Goal: Task Accomplishment & Management: Complete application form

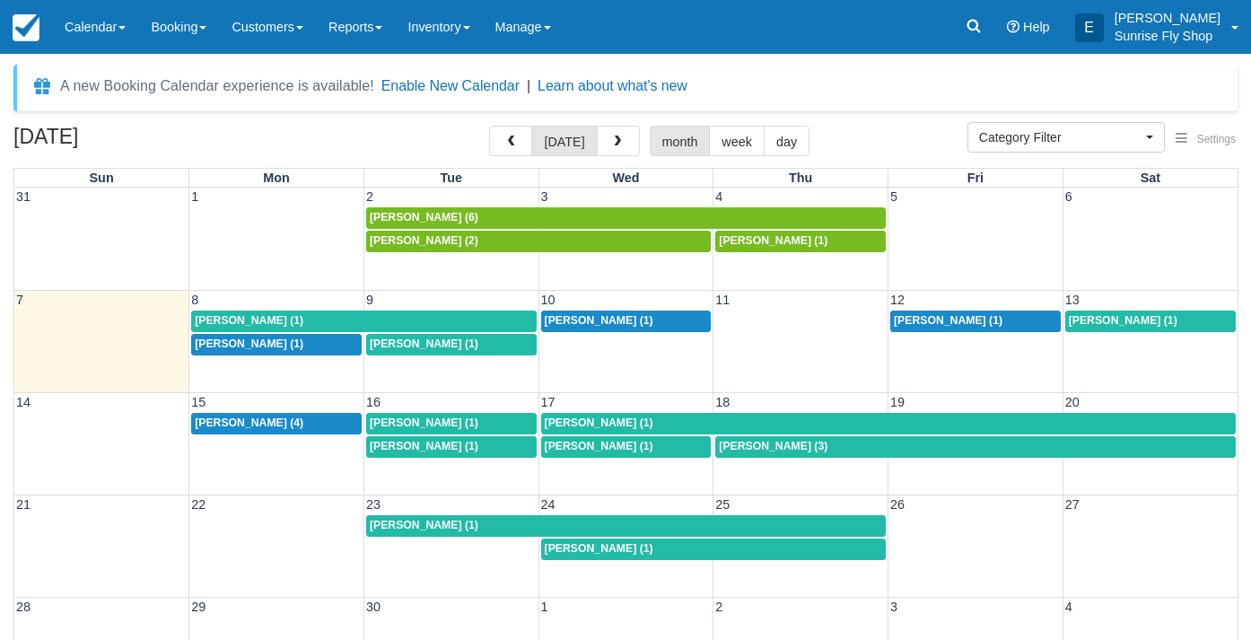
select select
click at [618, 141] on span "button" at bounding box center [617, 142] width 13 height 13
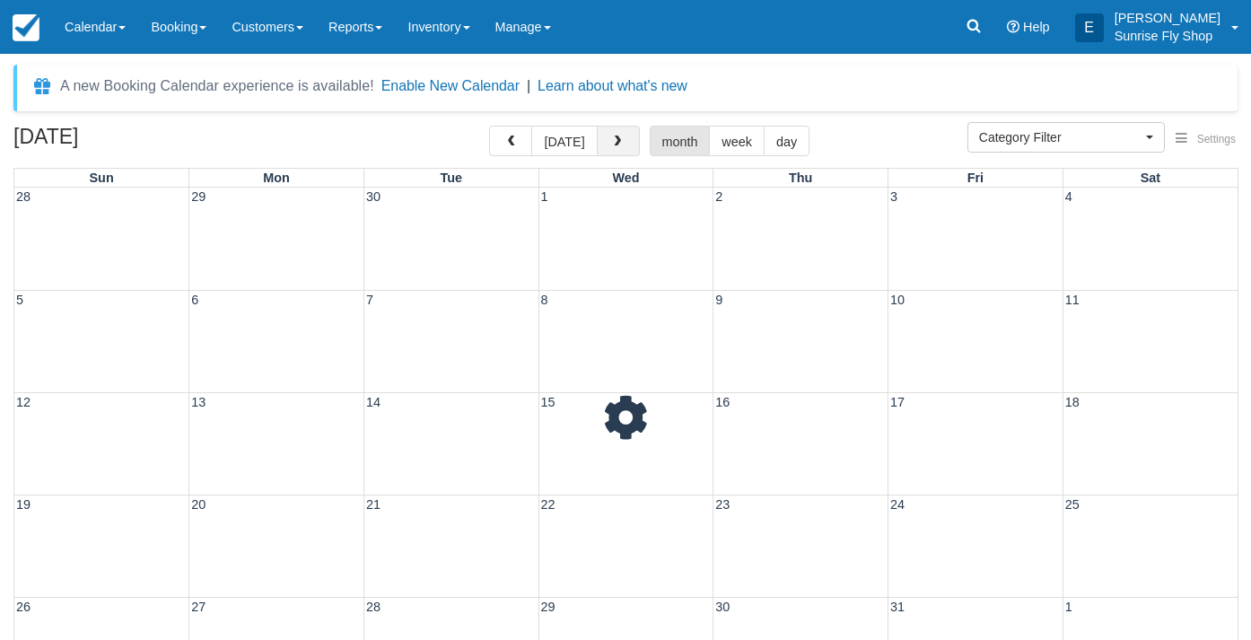
click at [618, 141] on span "button" at bounding box center [617, 142] width 13 height 13
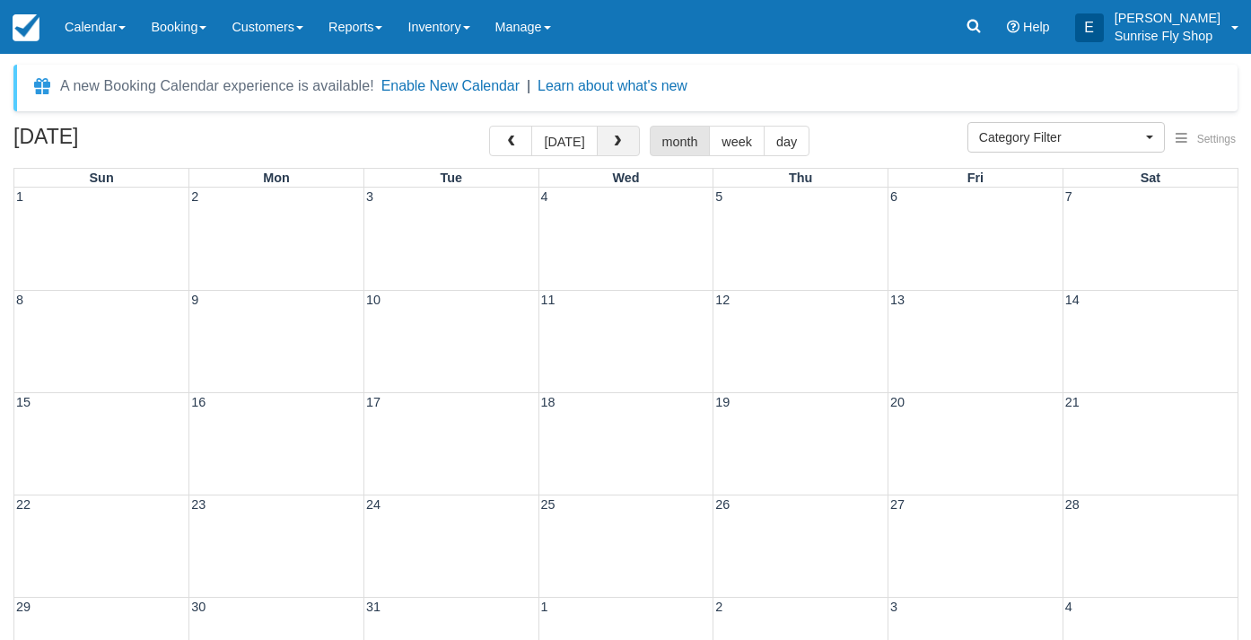
click at [618, 141] on span "button" at bounding box center [617, 142] width 13 height 13
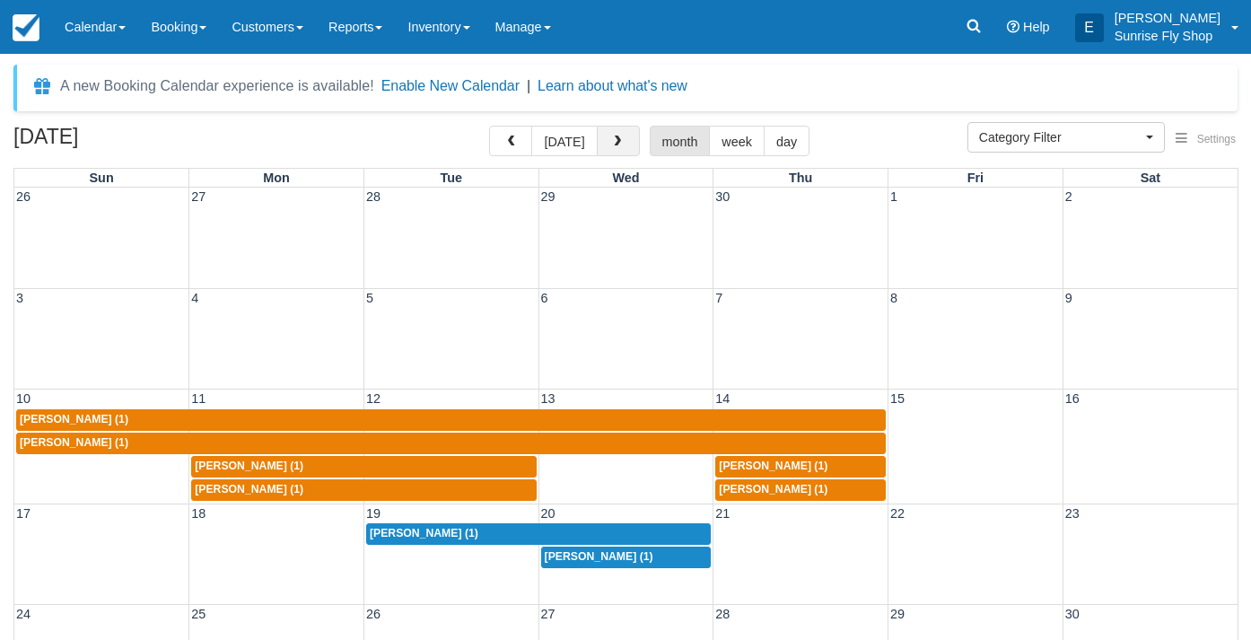
click at [618, 141] on span "button" at bounding box center [617, 142] width 13 height 13
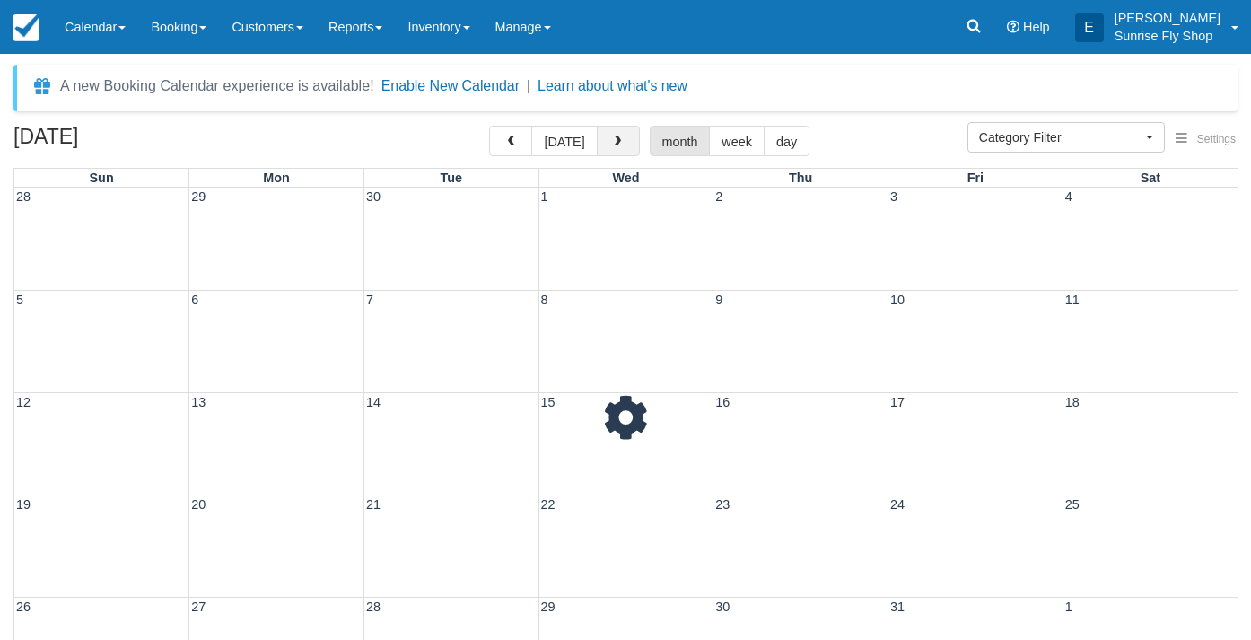
click at [618, 141] on span "button" at bounding box center [617, 142] width 13 height 13
click at [518, 133] on button "button" at bounding box center [510, 141] width 43 height 31
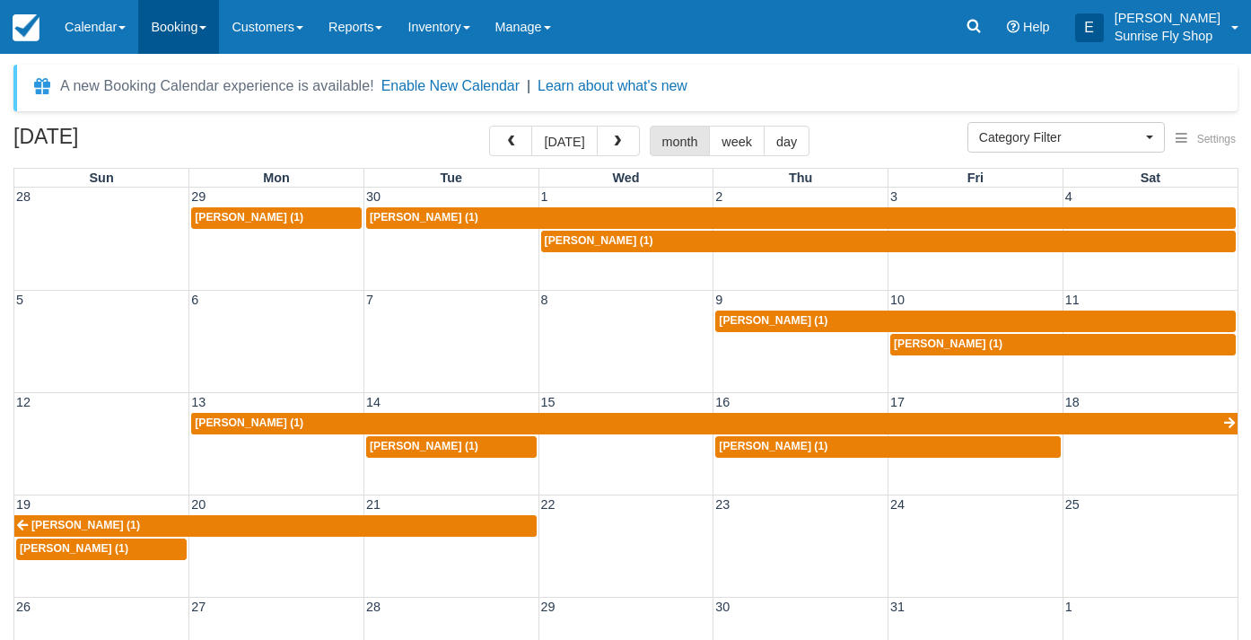
click at [178, 29] on link "Booking" at bounding box center [178, 27] width 81 height 54
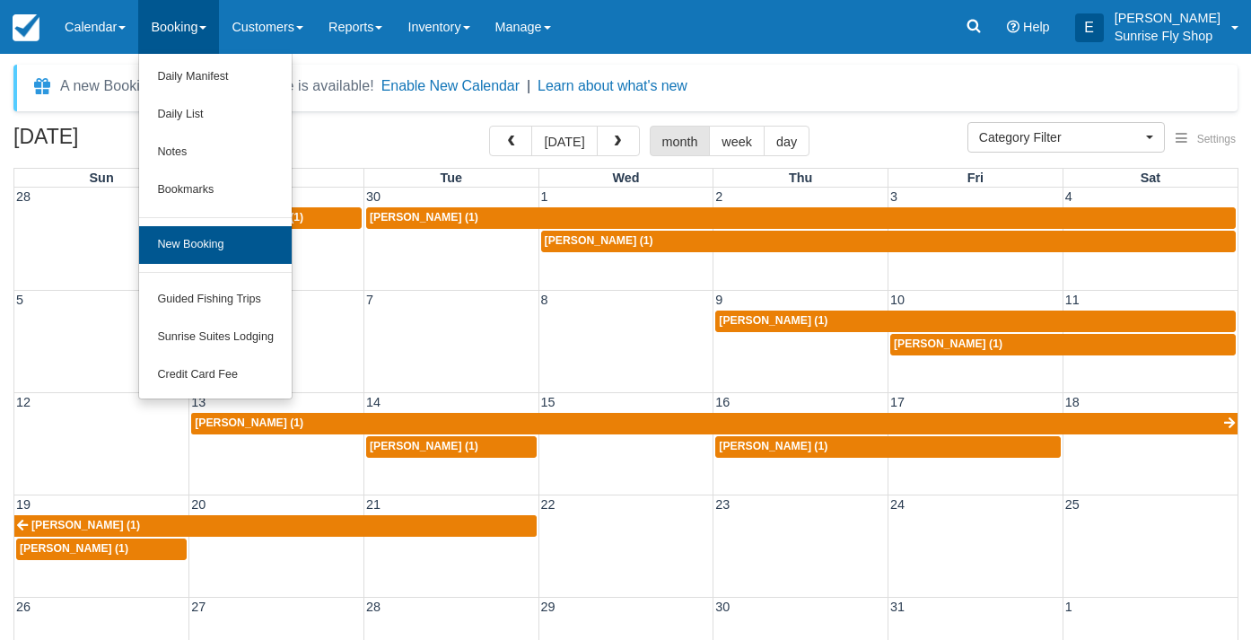
click at [222, 241] on link "New Booking" at bounding box center [215, 245] width 153 height 38
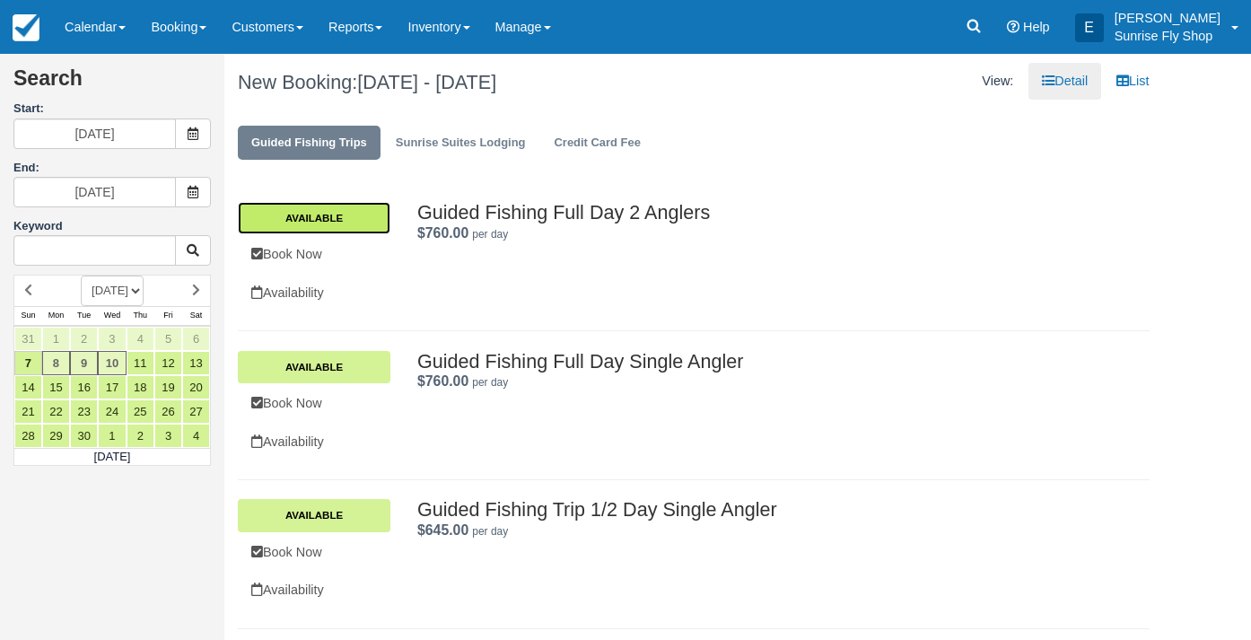
click at [345, 220] on link "Available" at bounding box center [314, 218] width 153 height 32
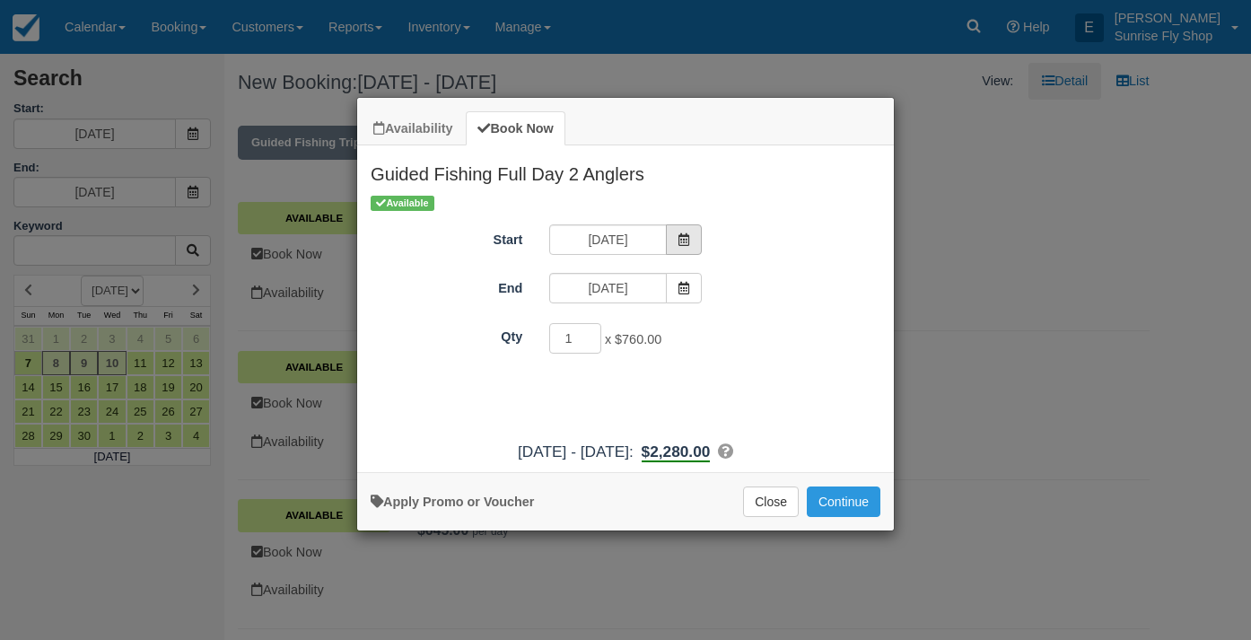
click at [687, 236] on icon "Item Modal" at bounding box center [684, 239] width 13 height 13
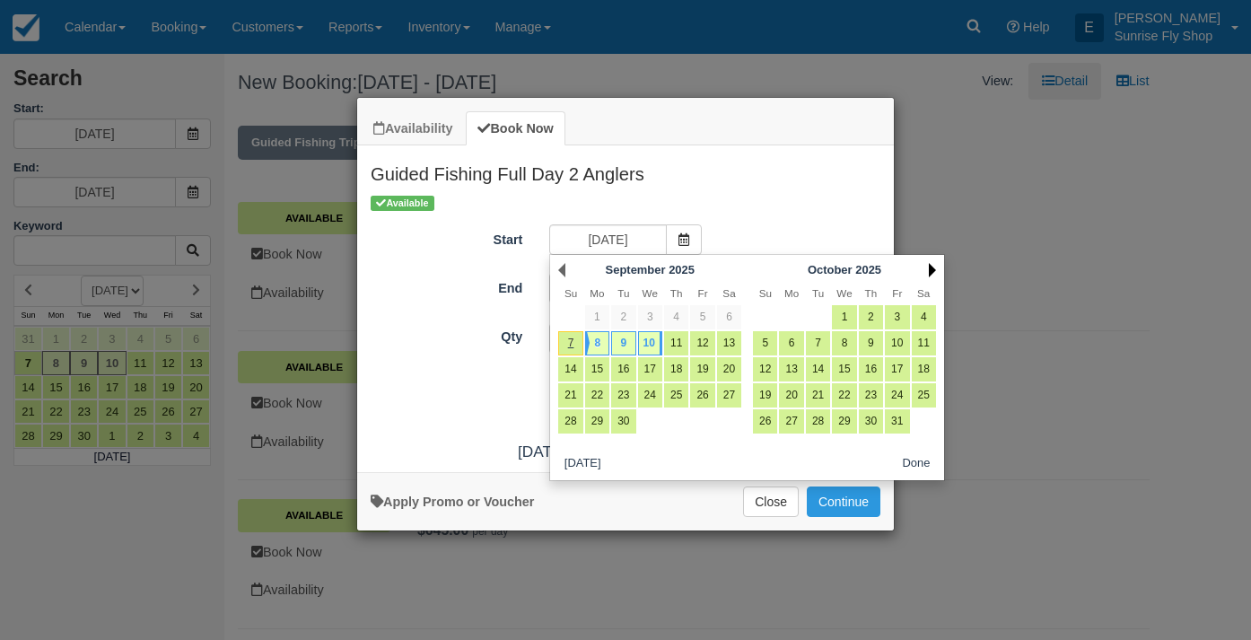
click at [931, 271] on link "Next" at bounding box center [932, 270] width 7 height 14
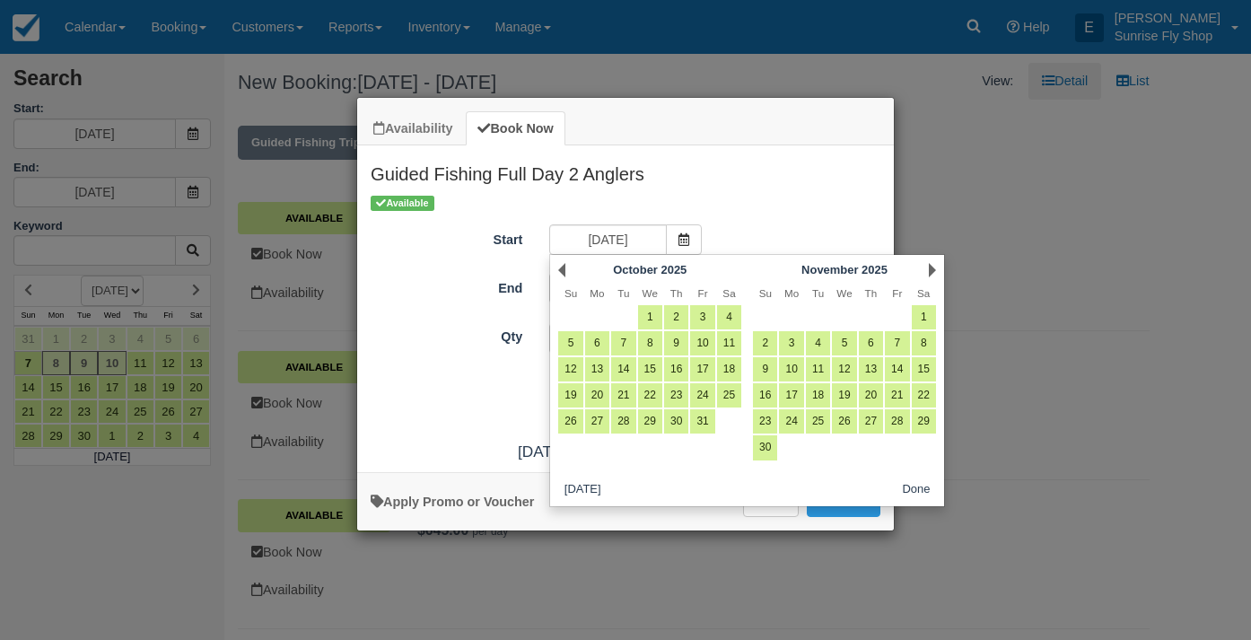
click at [931, 271] on link "Next" at bounding box center [932, 270] width 7 height 14
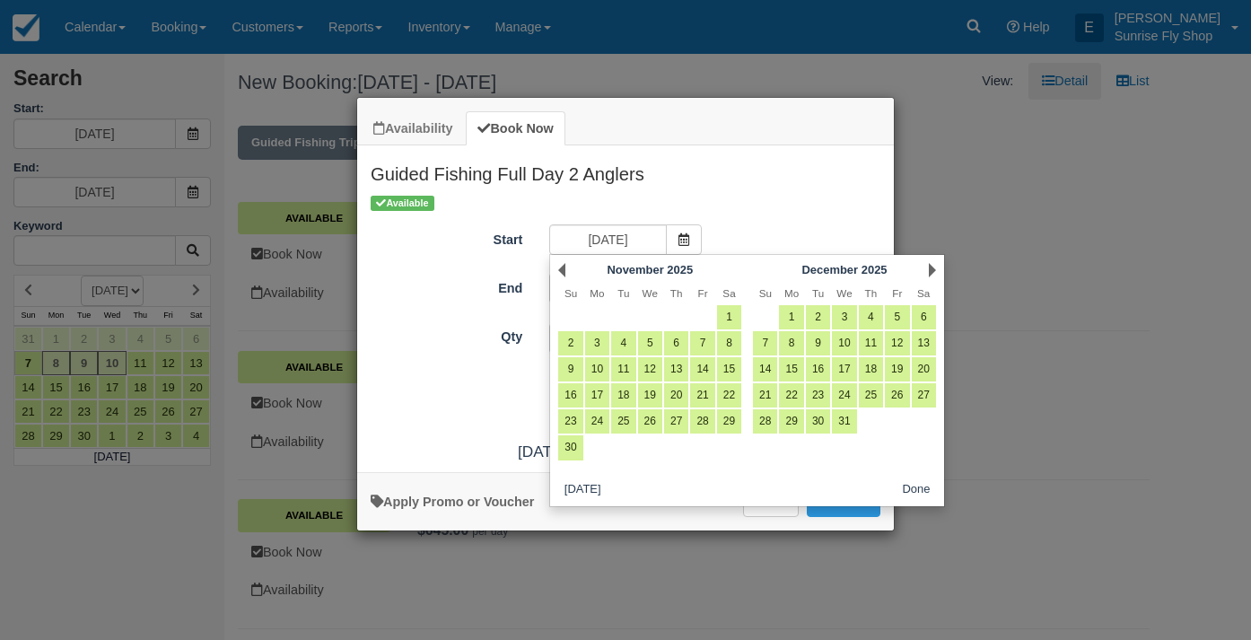
click at [931, 271] on link "Next" at bounding box center [932, 270] width 7 height 14
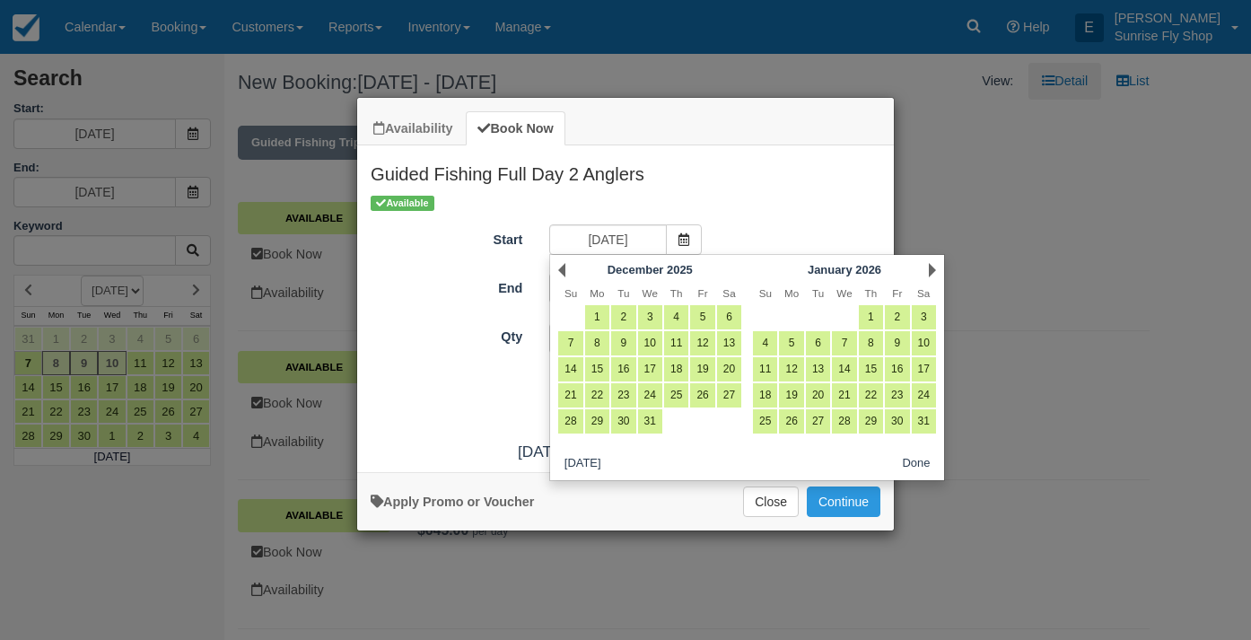
click at [931, 271] on link "Next" at bounding box center [932, 270] width 7 height 14
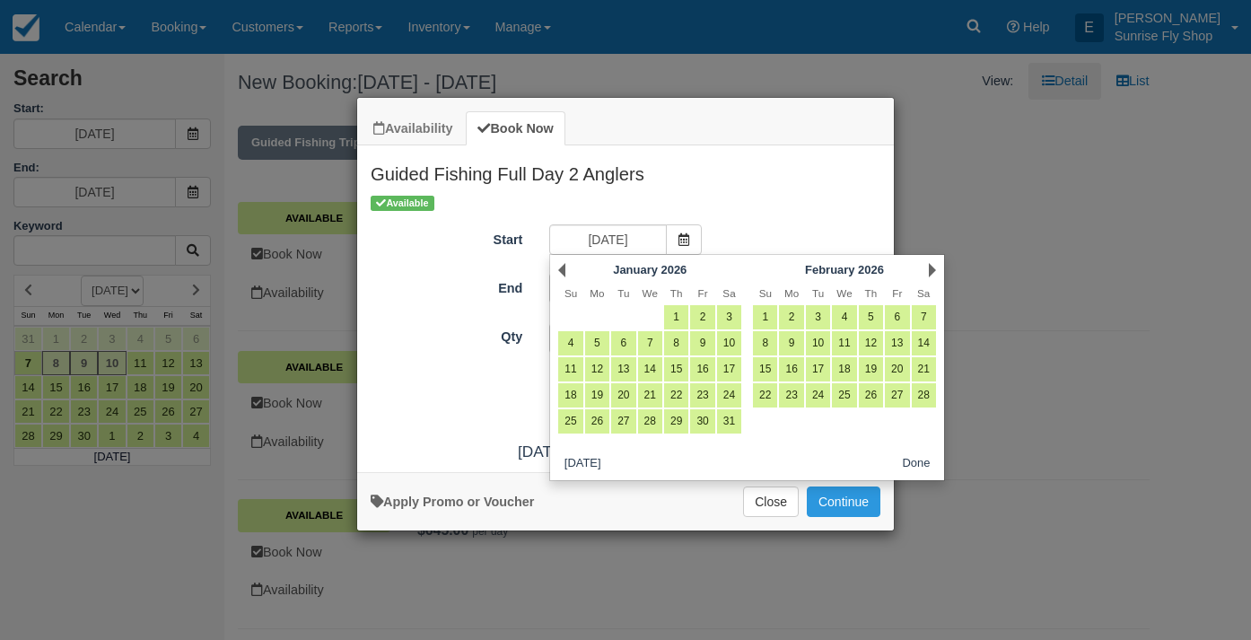
click at [931, 271] on link "Next" at bounding box center [932, 270] width 7 height 14
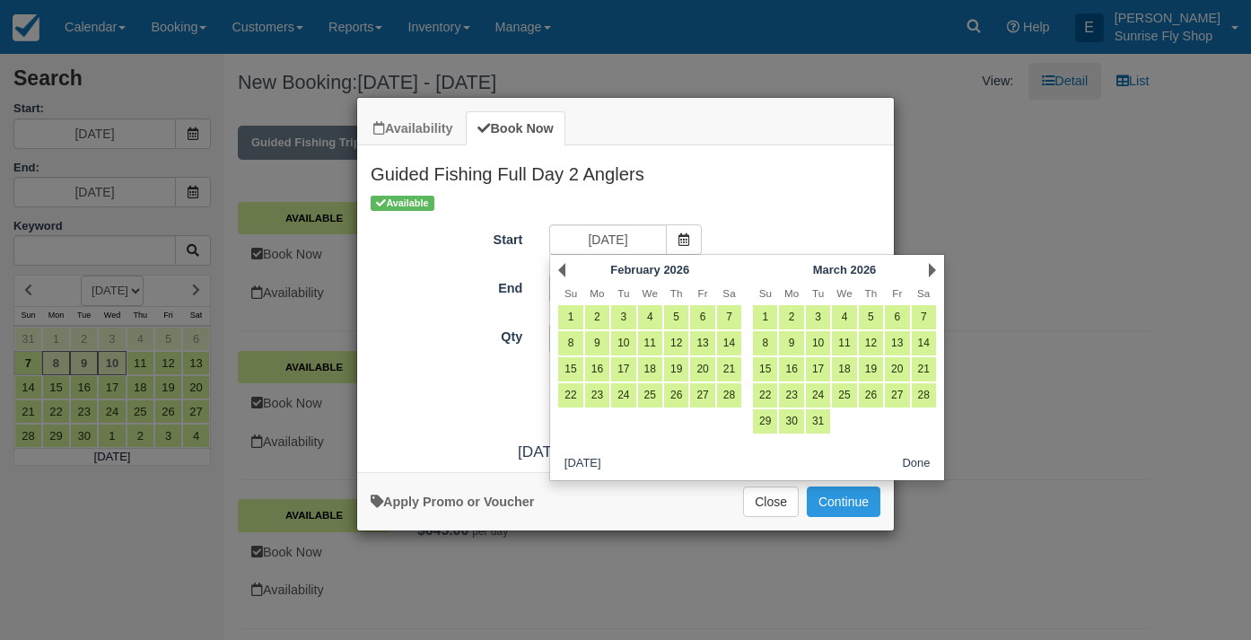
click at [931, 271] on link "Next" at bounding box center [932, 270] width 7 height 14
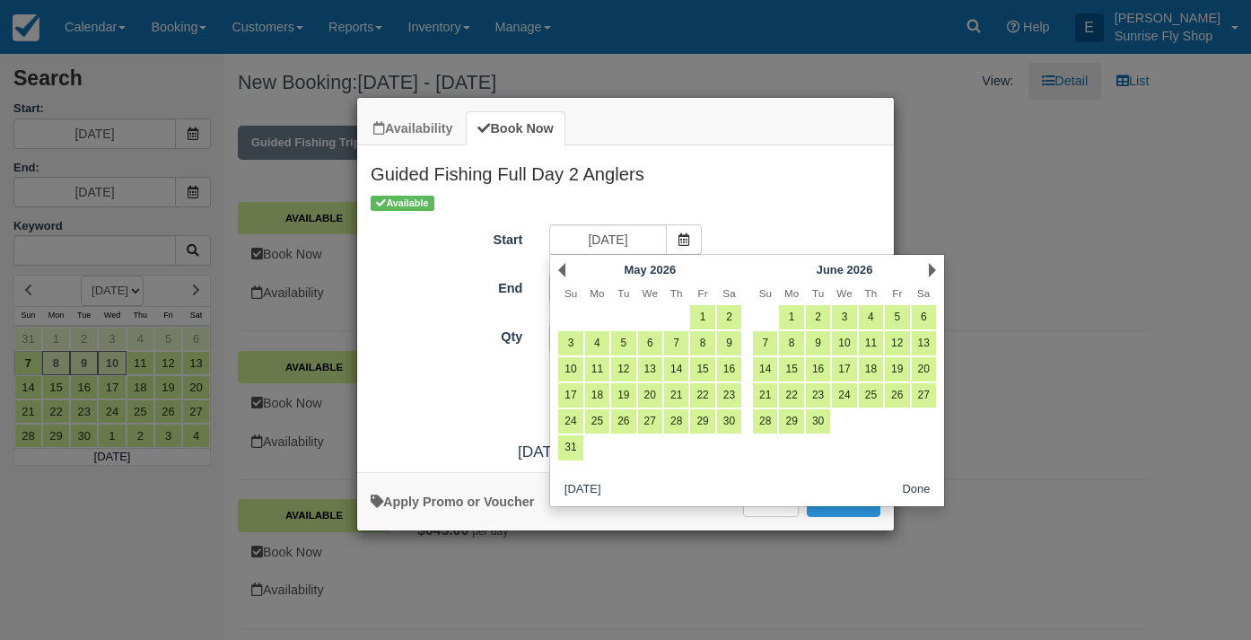
click at [931, 271] on link "Next" at bounding box center [932, 270] width 7 height 14
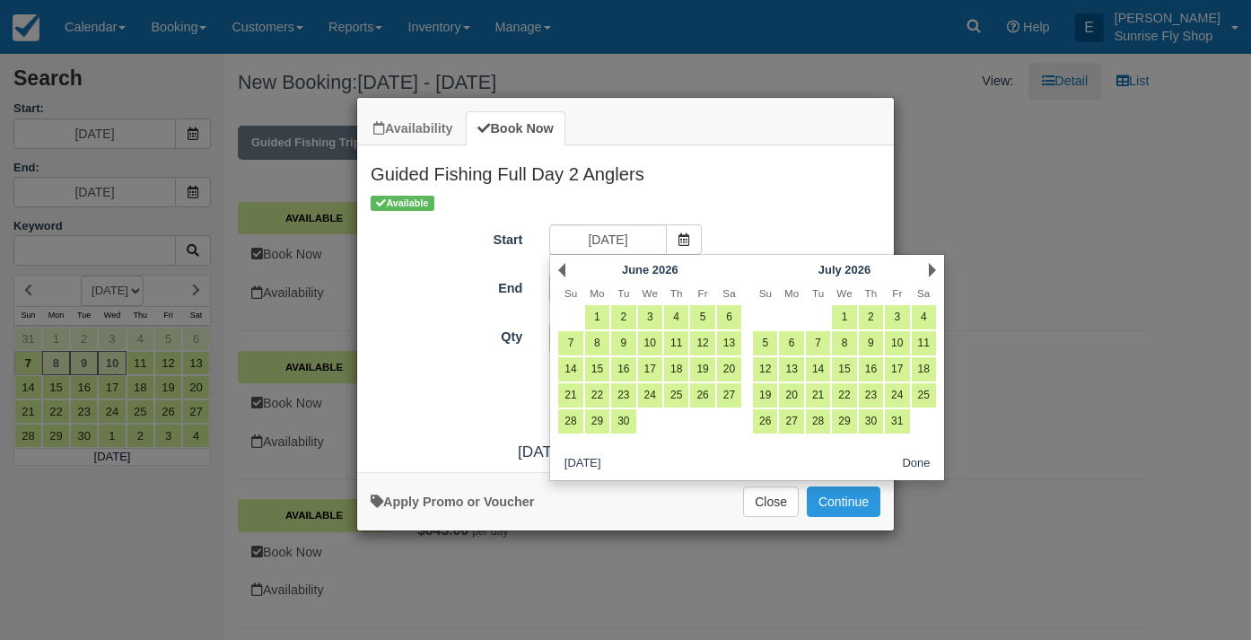
click at [931, 271] on link "Next" at bounding box center [932, 270] width 7 height 14
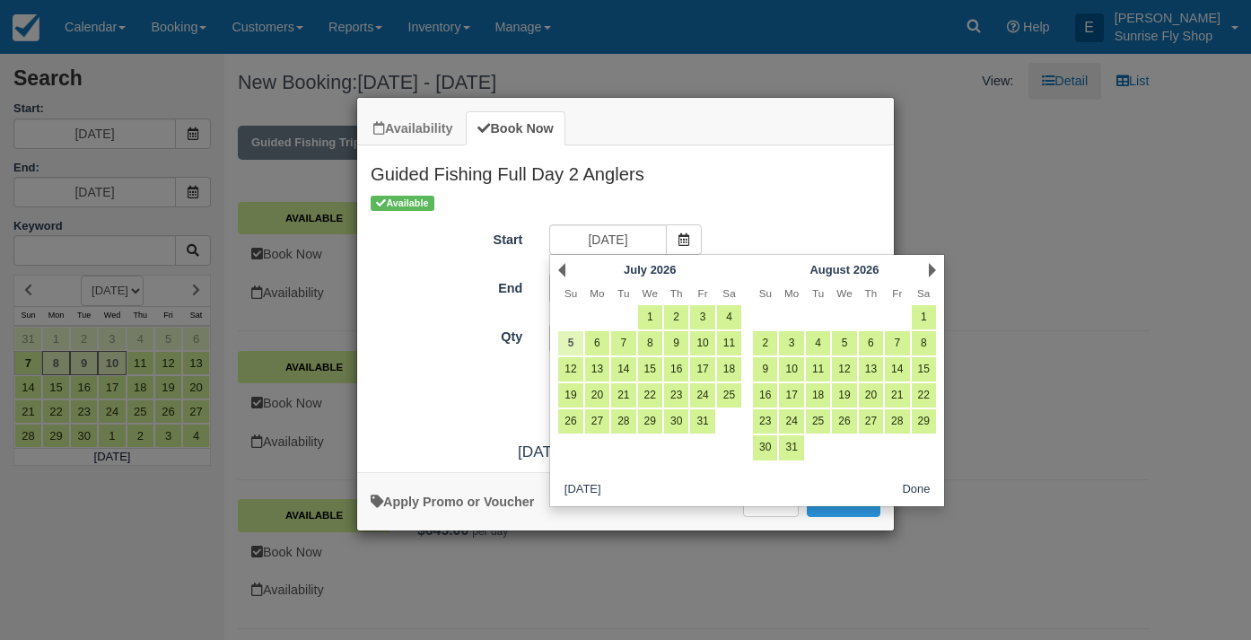
click at [574, 343] on link "5" at bounding box center [570, 343] width 24 height 24
type input "07/05/26"
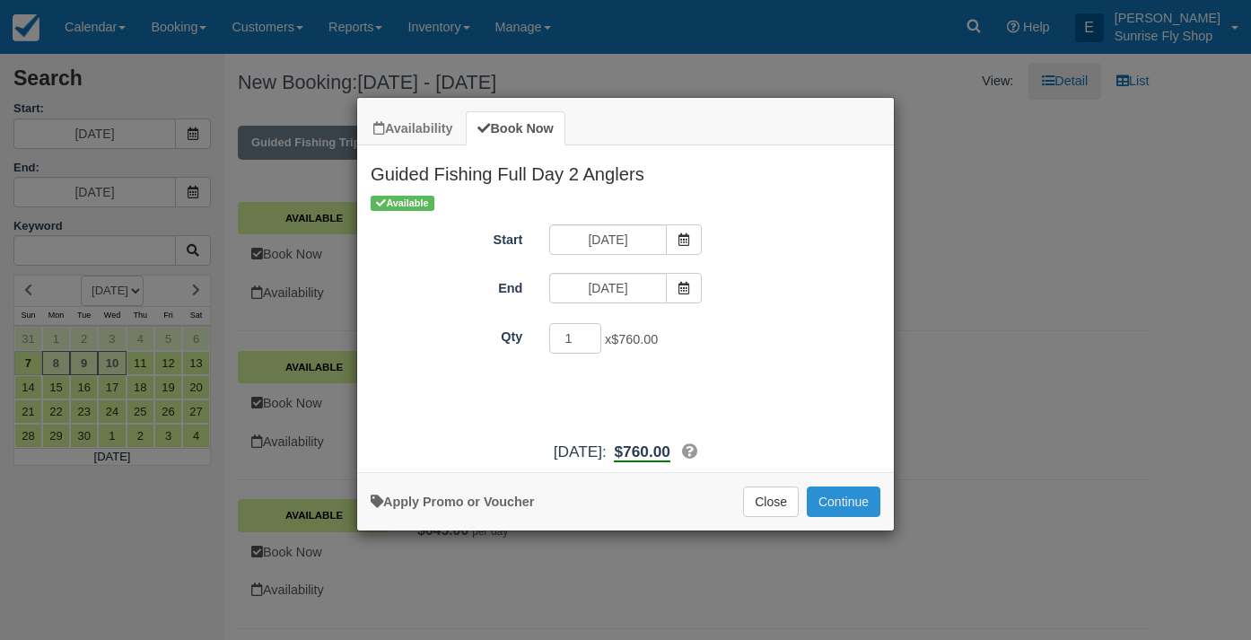
click at [850, 513] on button "Continue" at bounding box center [844, 501] width 74 height 31
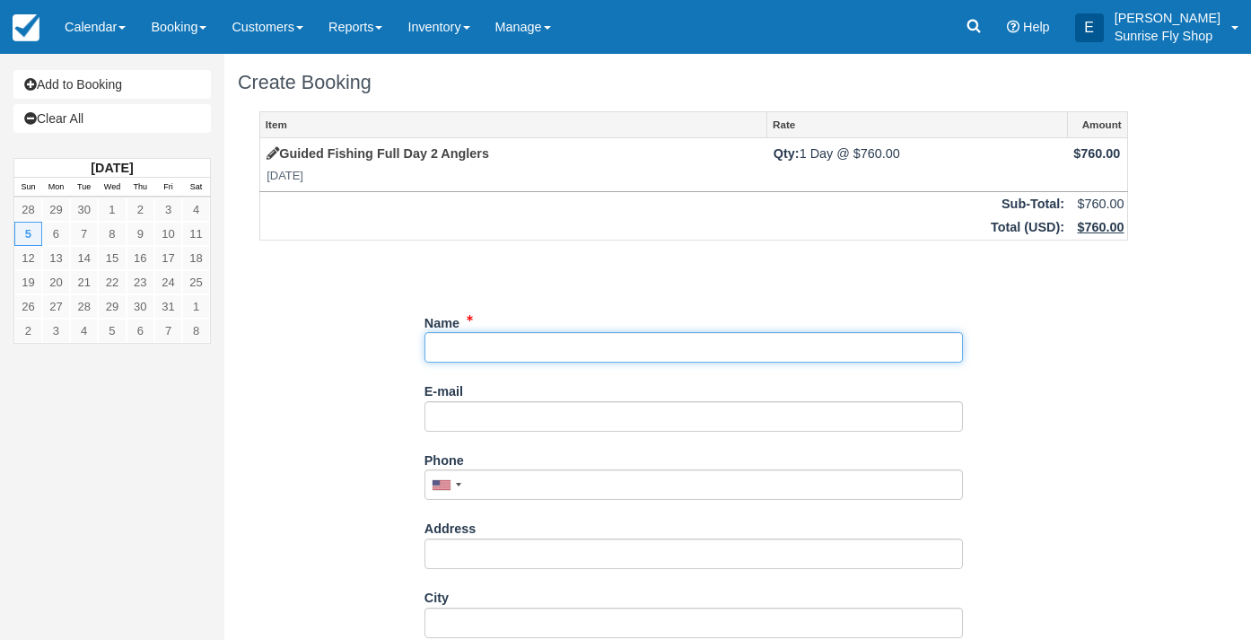
click at [604, 349] on input "Name" at bounding box center [693, 347] width 538 height 31
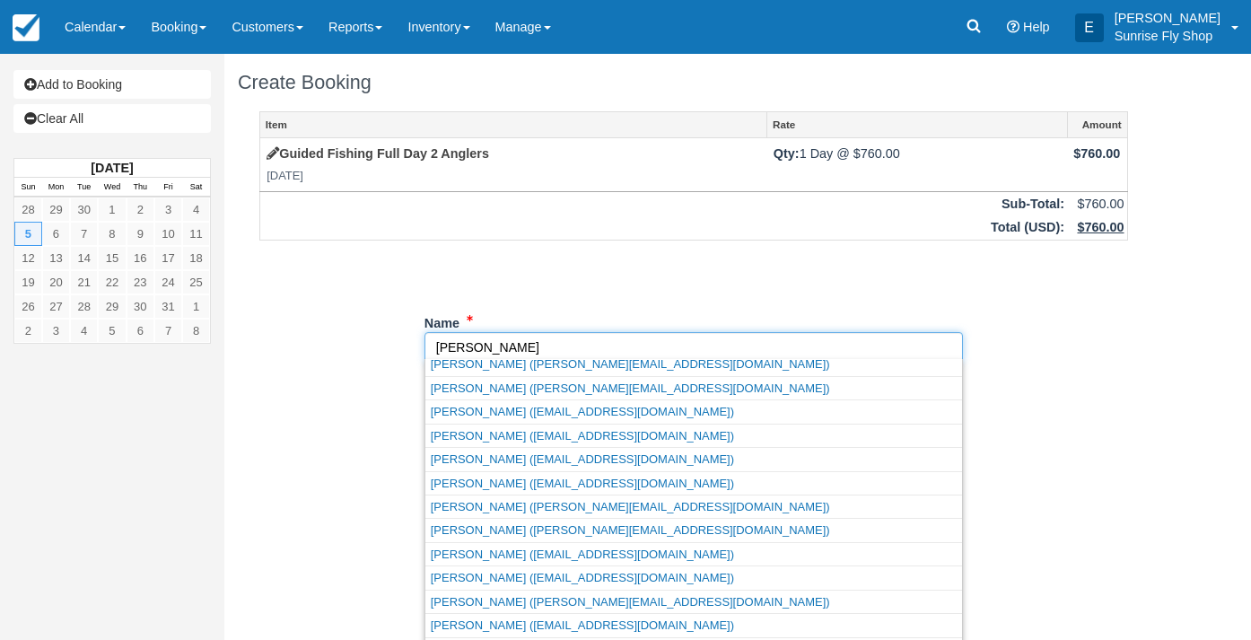
scroll to position [23, 0]
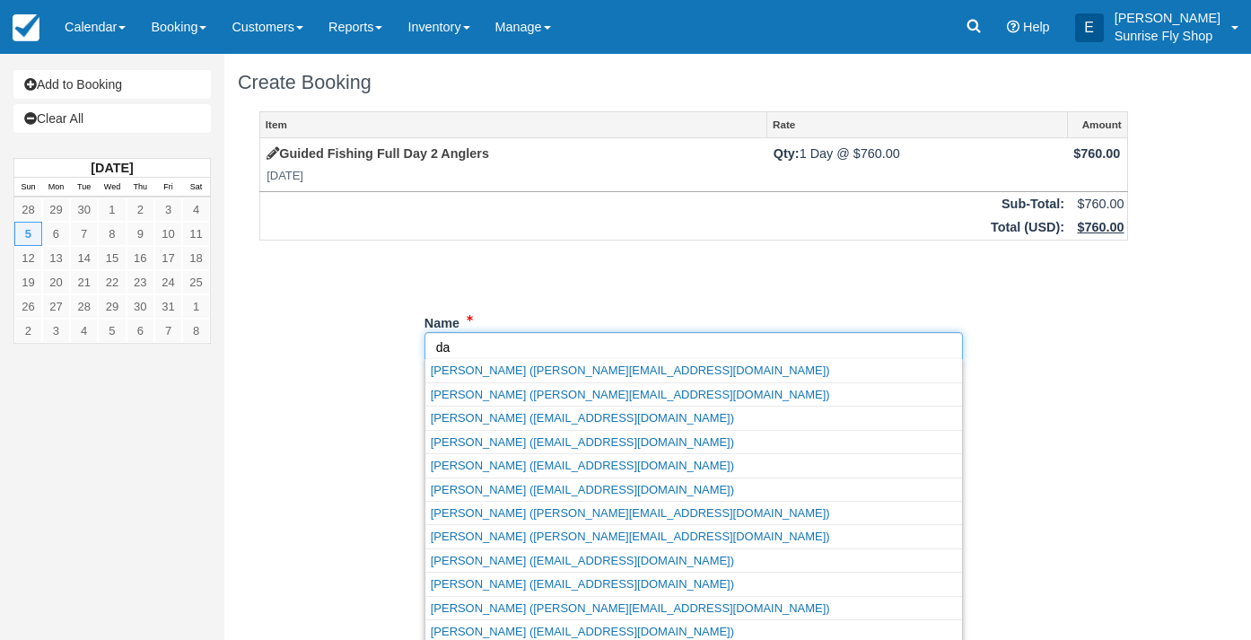
type input "d"
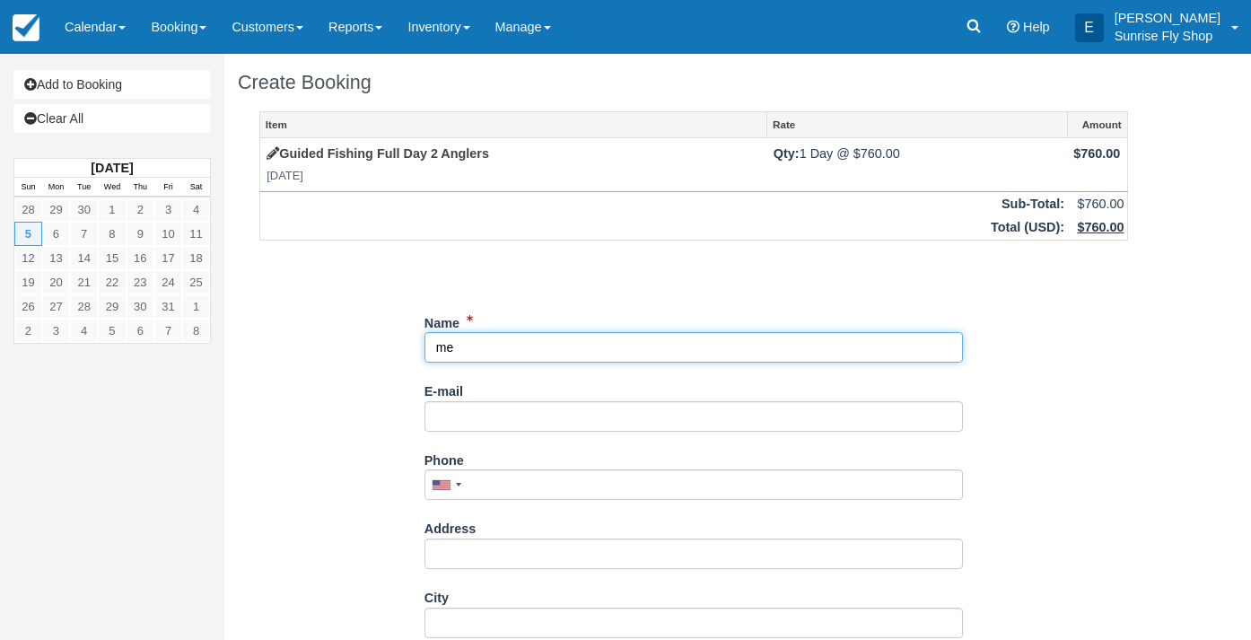
scroll to position [0, 0]
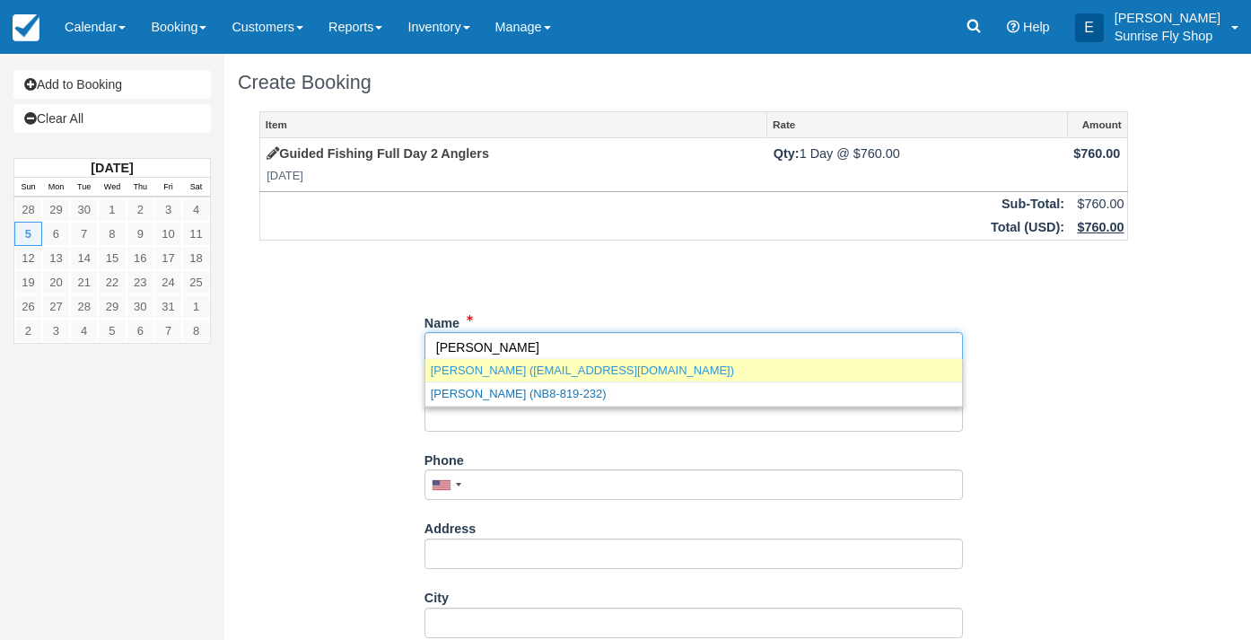
click at [578, 365] on link "Melissa Snider (msnider0314@gmail.com)" at bounding box center [693, 370] width 537 height 22
type input "Melissa Snider"
type input "msnider0314@gmail.com"
type input "+12067154378"
select select "WA"
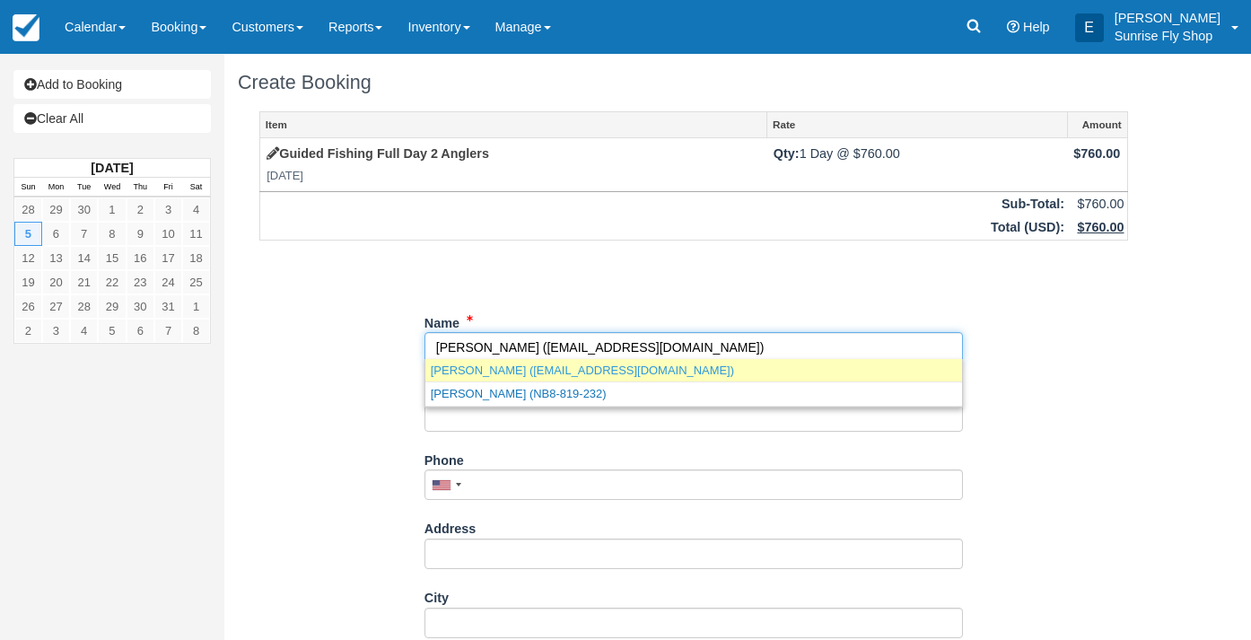
type input "97753"
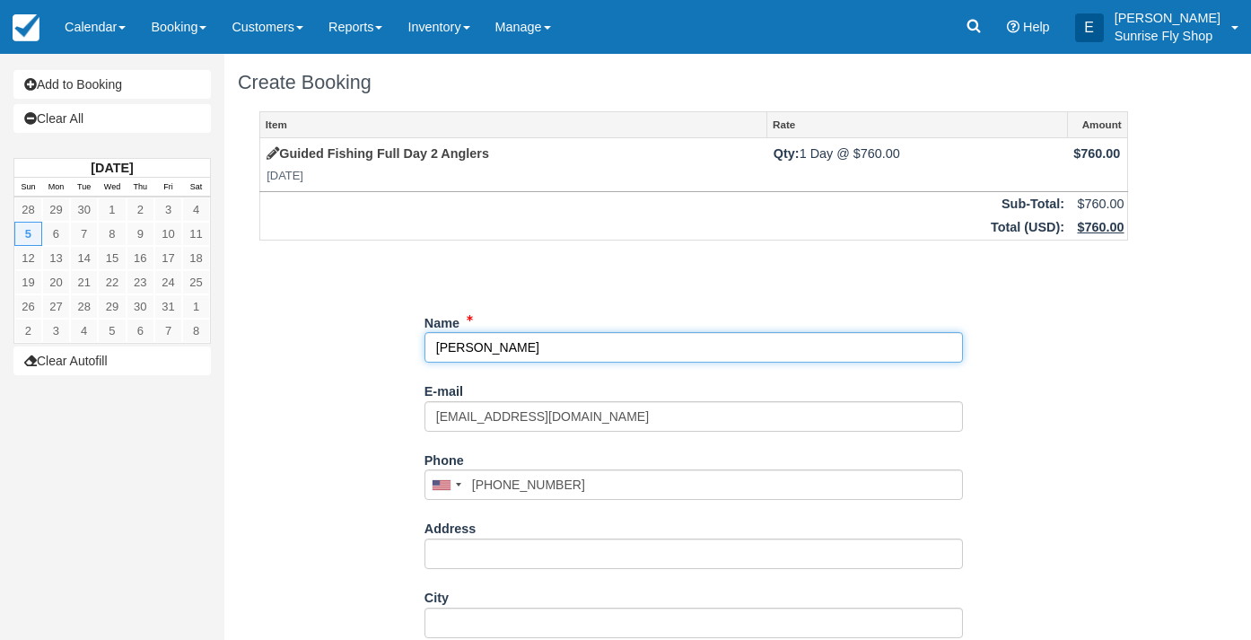
select select "WA"
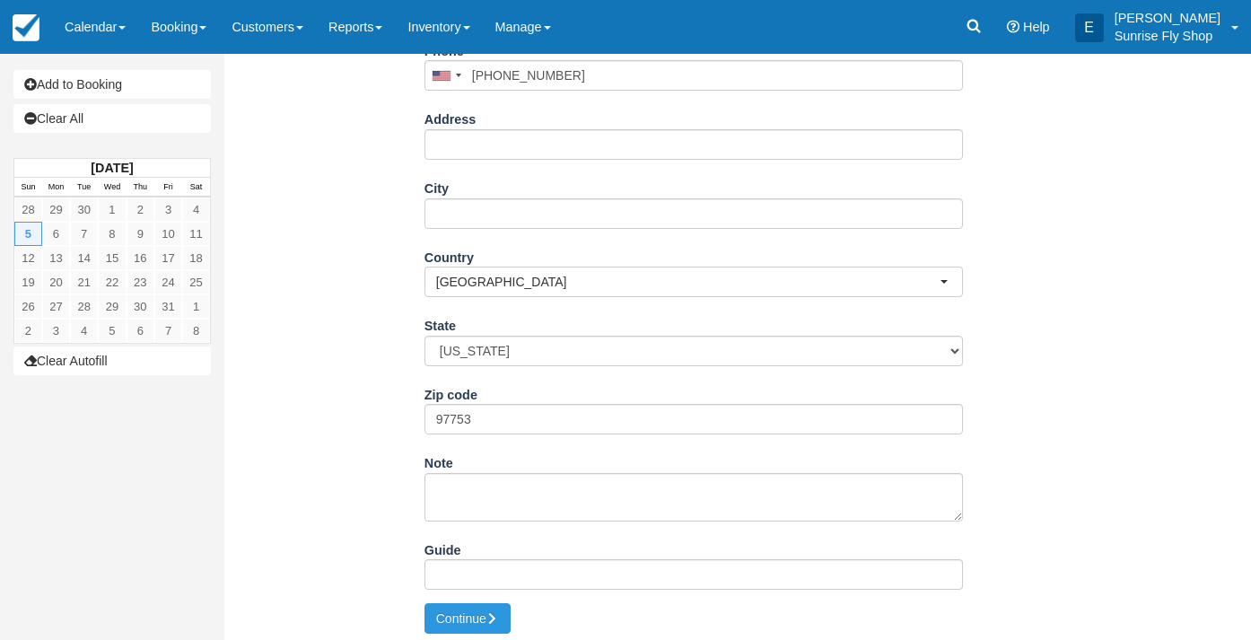
scroll to position [408, 0]
click at [478, 617] on button "Continue" at bounding box center [467, 619] width 86 height 31
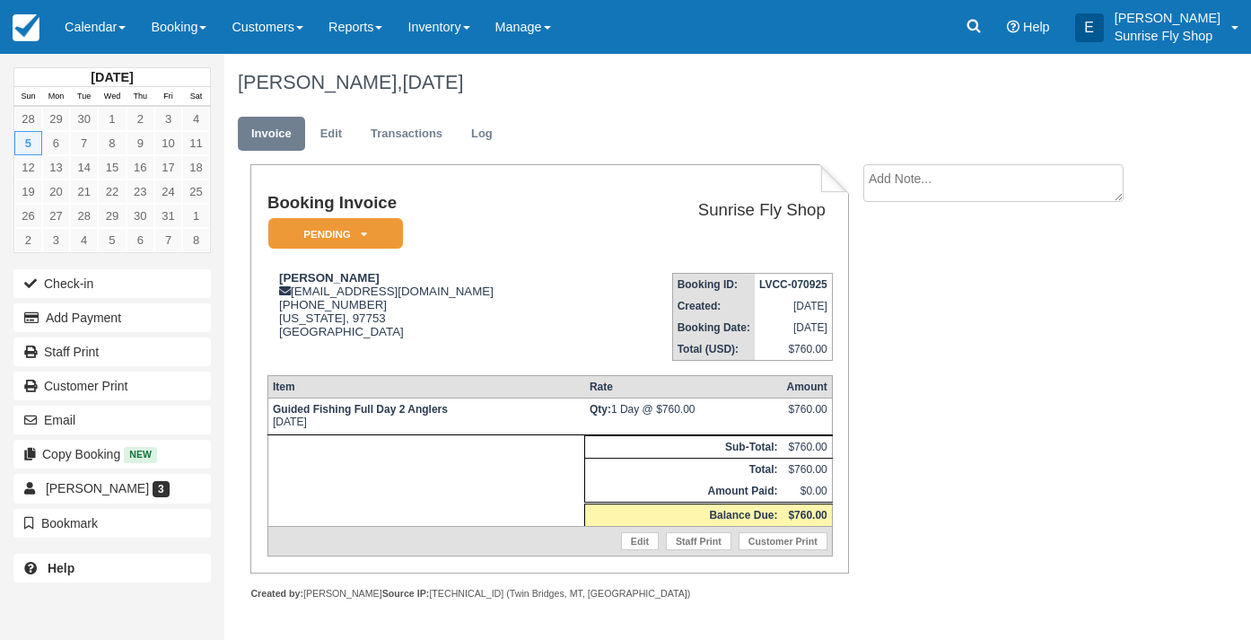
click at [1010, 187] on textarea at bounding box center [993, 183] width 260 height 38
type textarea "Request for Carter"
click at [906, 280] on button "Create" at bounding box center [903, 285] width 81 height 31
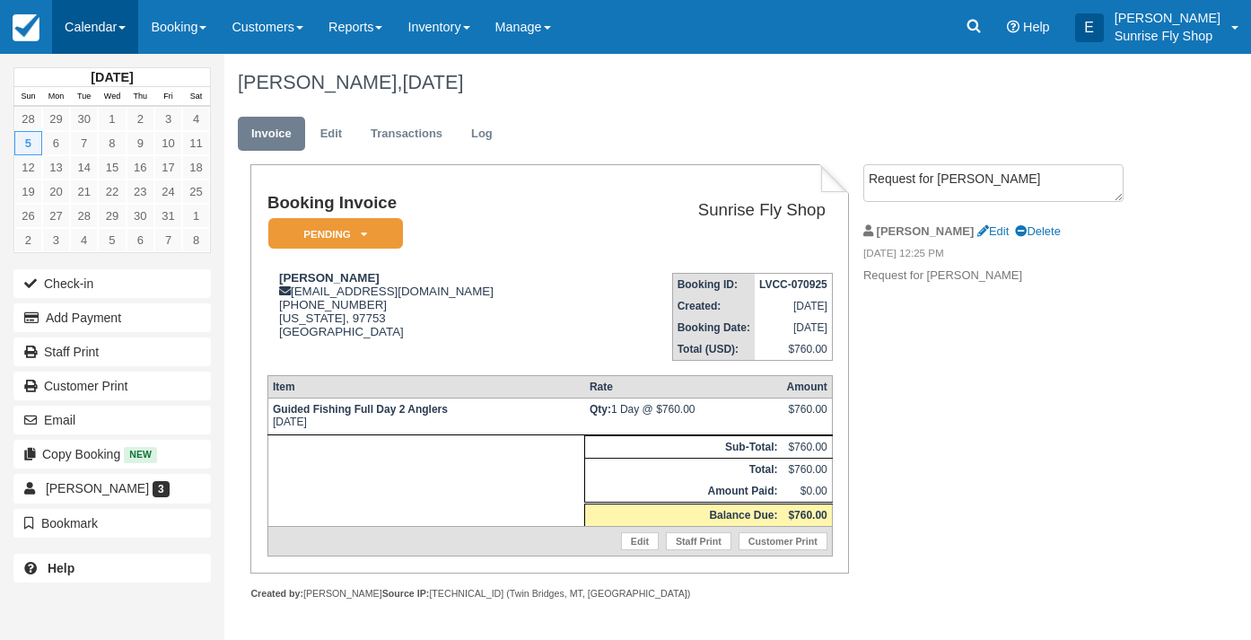
click at [99, 31] on link "Calendar" at bounding box center [95, 27] width 86 height 54
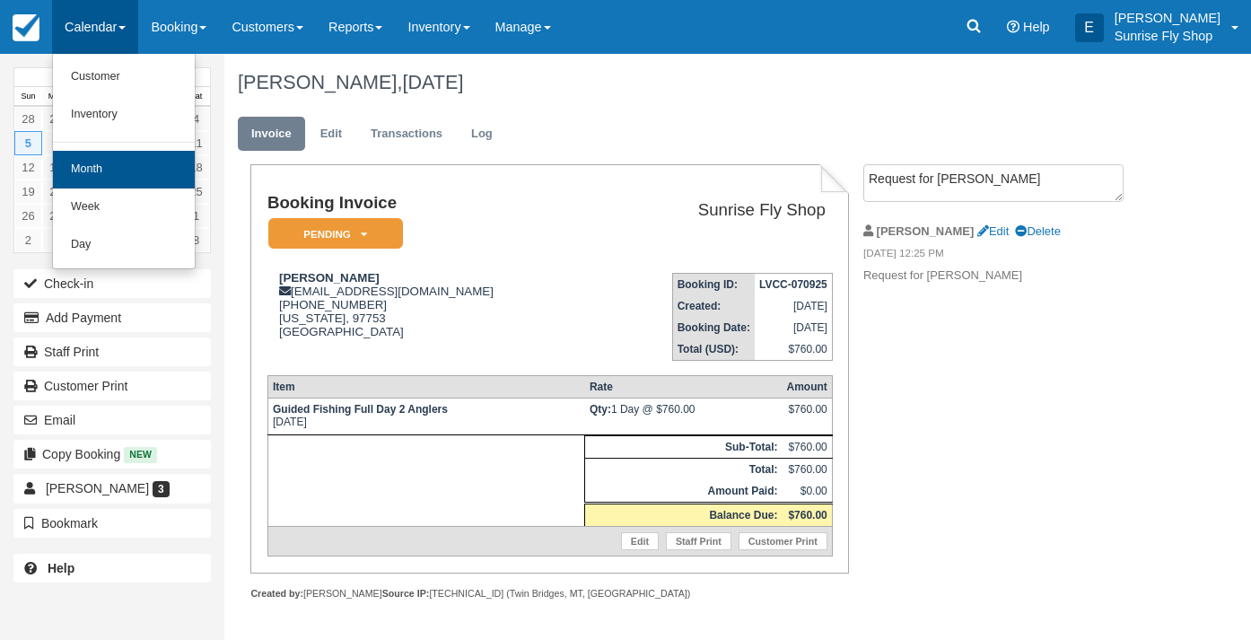
click at [106, 168] on link "Month" at bounding box center [124, 170] width 142 height 38
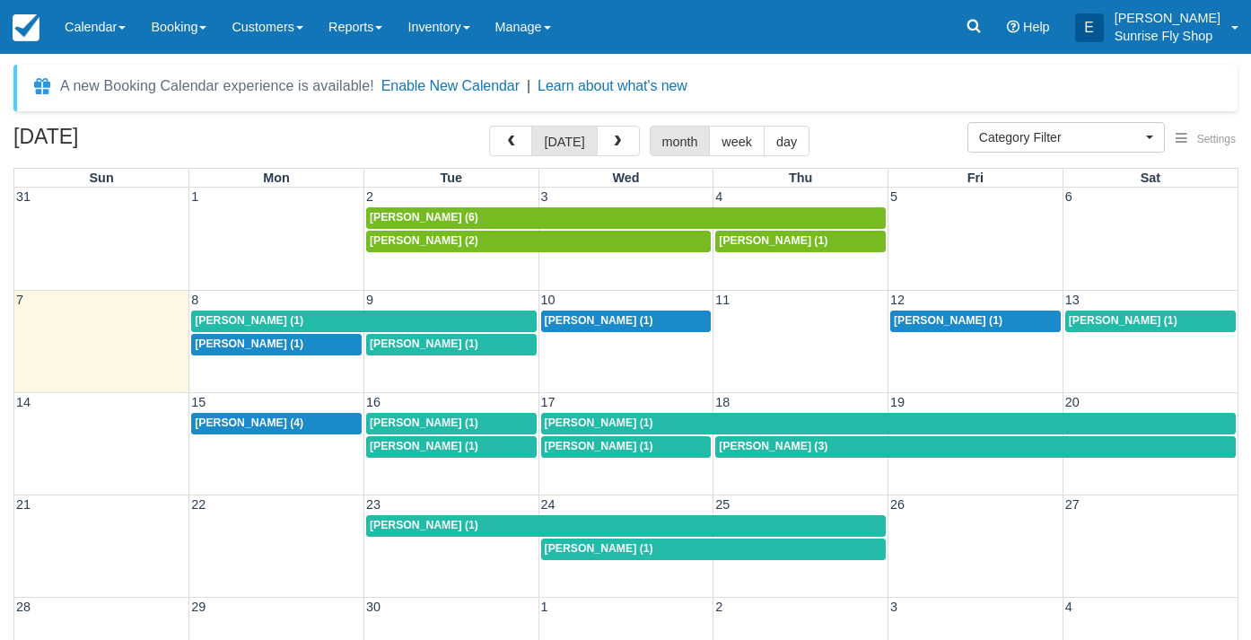
select select
click at [578, 441] on span "[PERSON_NAME] (1)" at bounding box center [599, 446] width 109 height 13
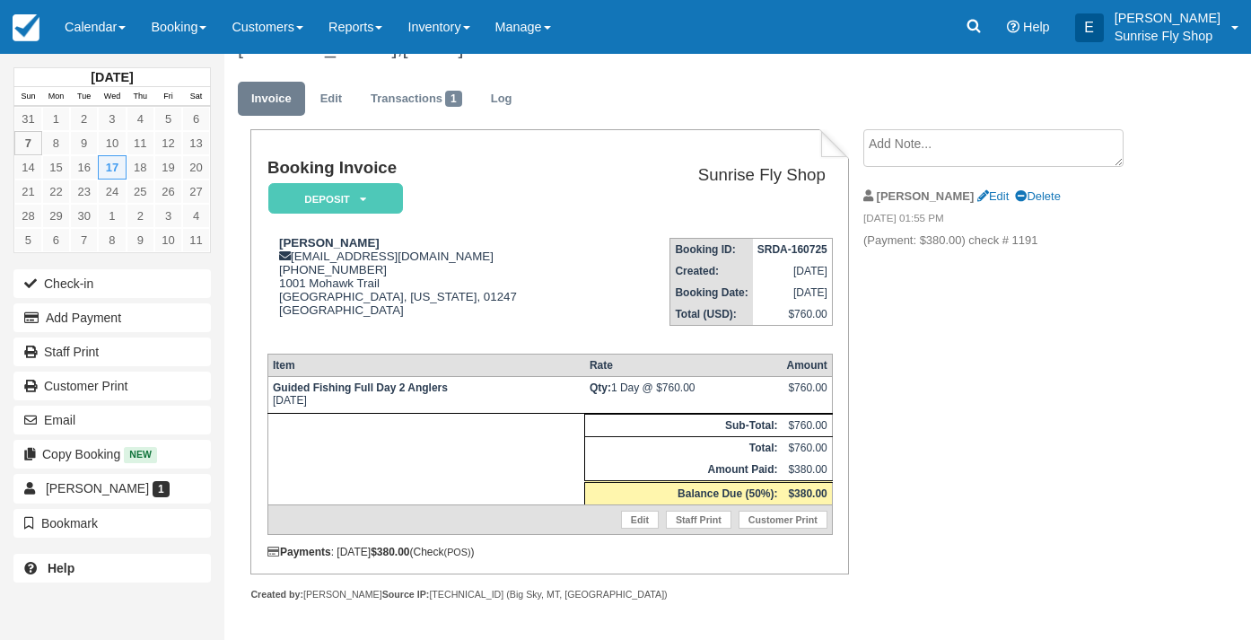
scroll to position [48, 0]
click at [62, 486] on span "[PERSON_NAME]" at bounding box center [97, 488] width 103 height 14
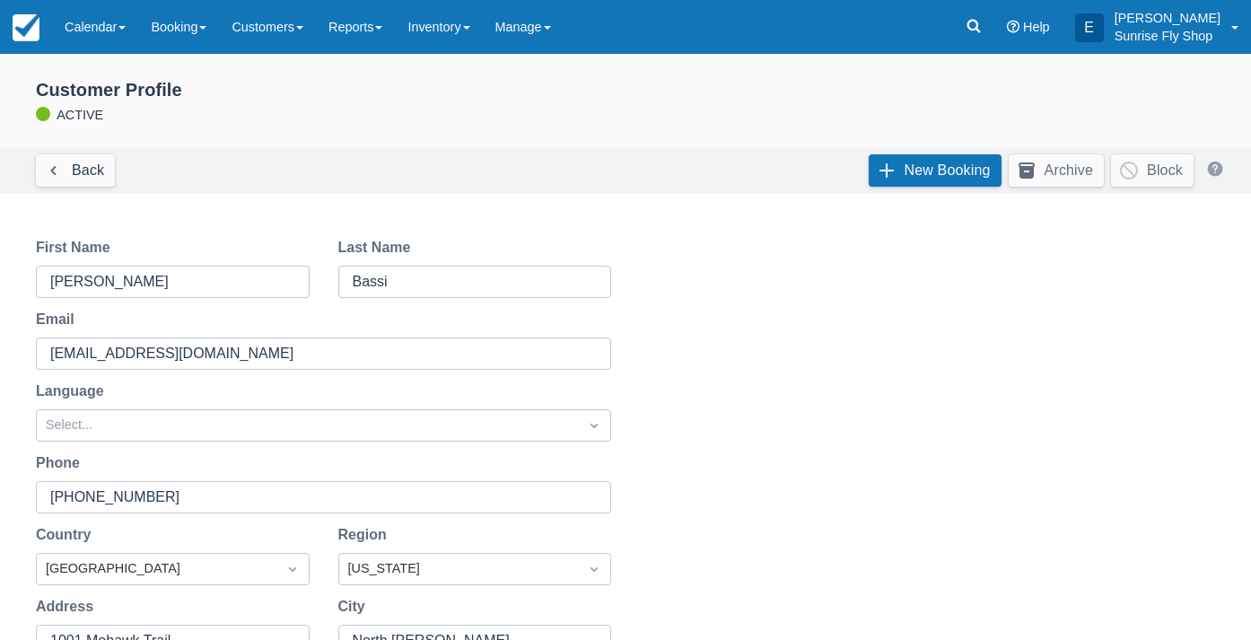
click at [703, 137] on div "Customer Profile ACTIVE" at bounding box center [625, 106] width 1251 height 83
click at [874, 411] on div "First Name [PERSON_NAME] Last Name [PERSON_NAME] Email [EMAIL_ADDRESS][DOMAIN_N…" at bounding box center [625, 504] width 1251 height 578
click at [91, 21] on link "Calendar" at bounding box center [95, 27] width 86 height 54
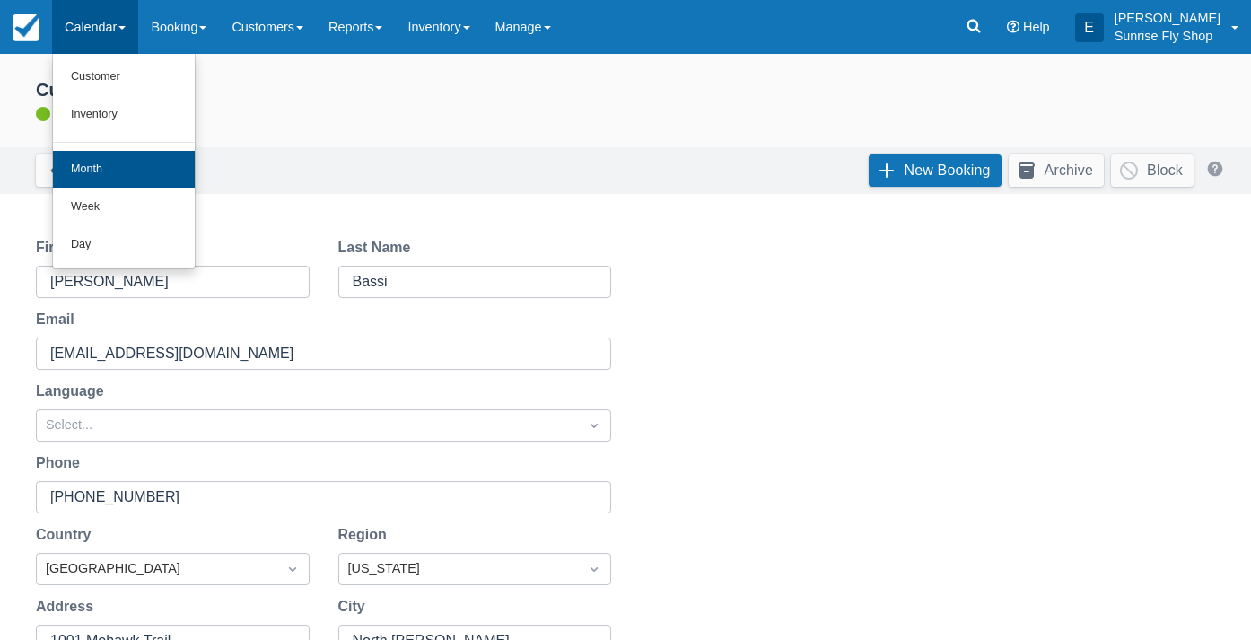
click at [137, 179] on link "Month" at bounding box center [124, 170] width 142 height 38
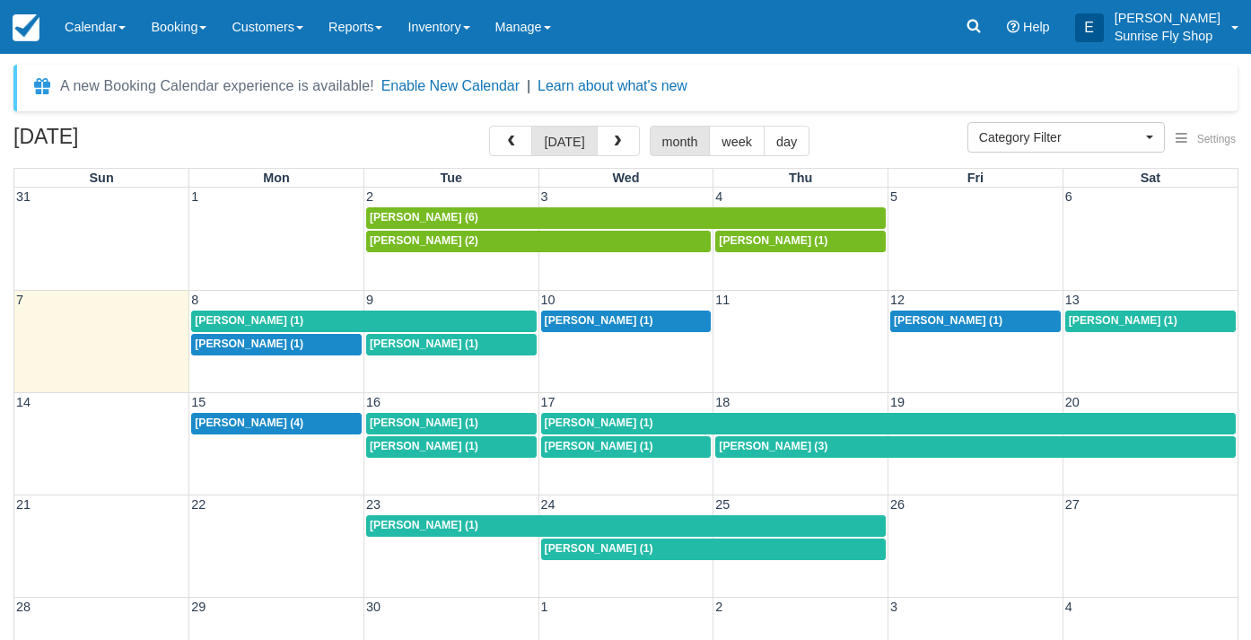
select select
click at [232, 316] on span "William Clune (1)" at bounding box center [249, 320] width 109 height 13
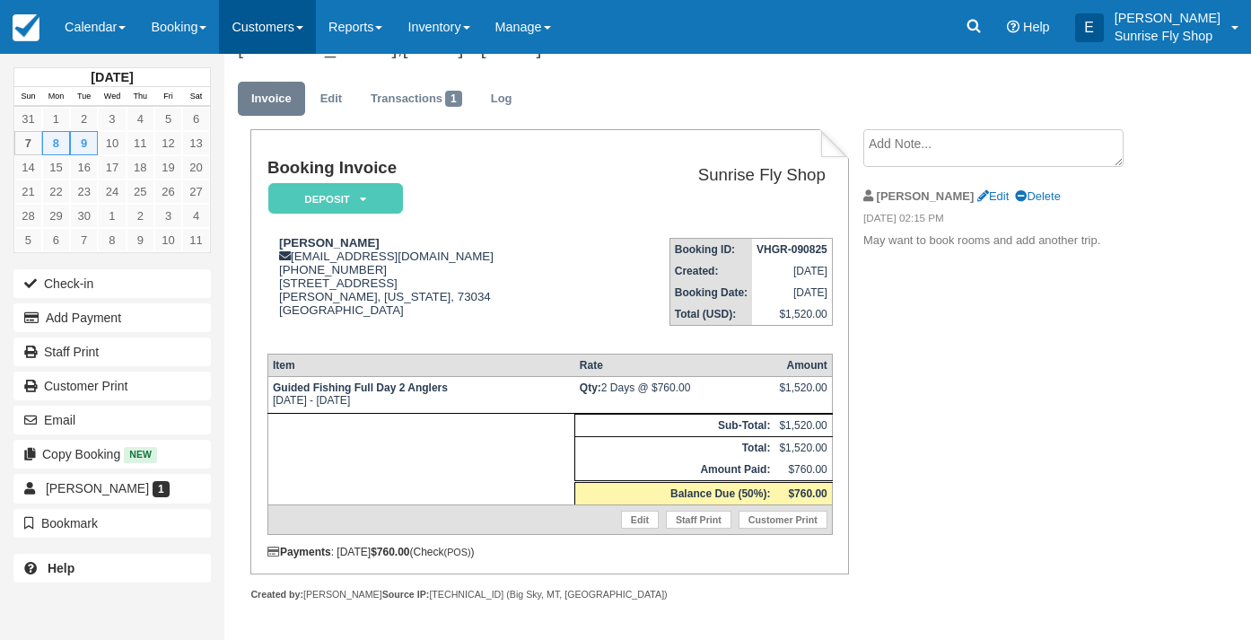
scroll to position [48, 0]
